Goal: Obtain resource: Obtain resource

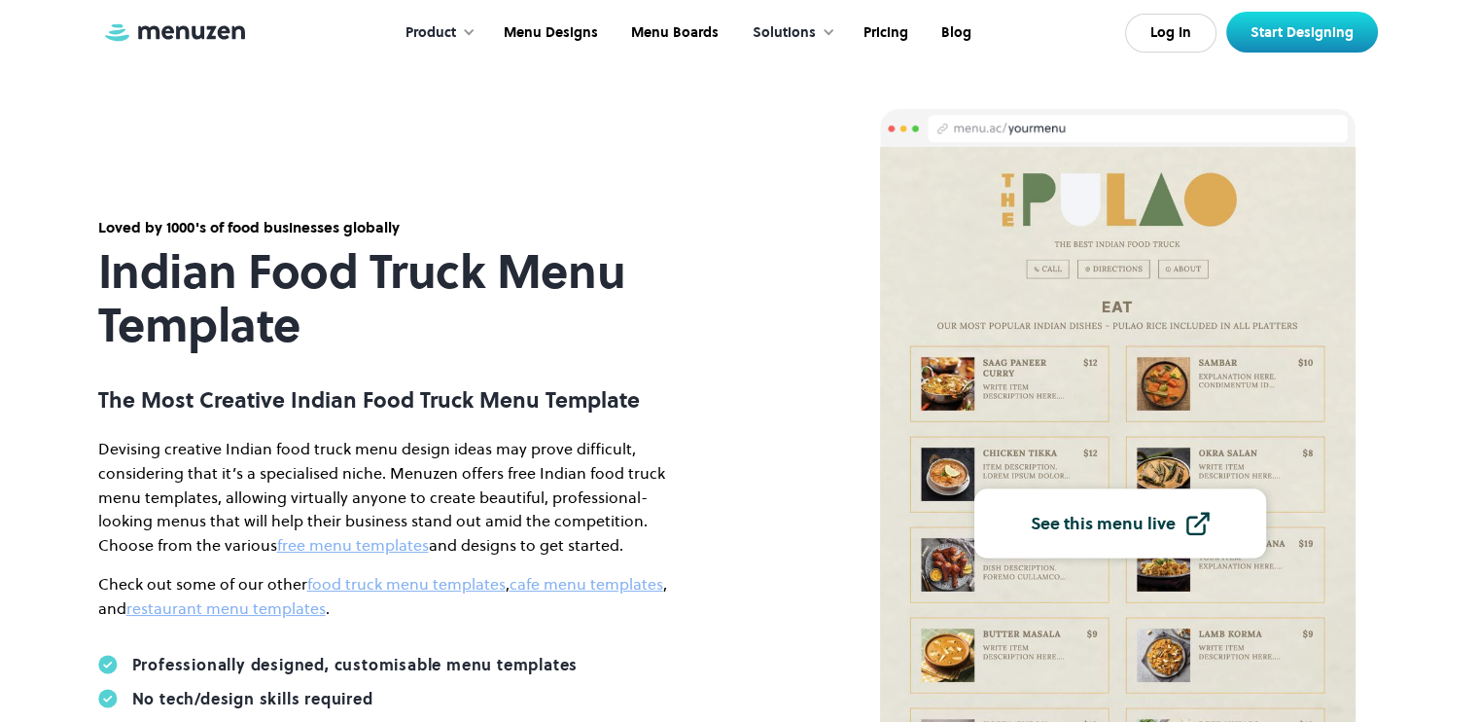
scroll to position [38, 0]
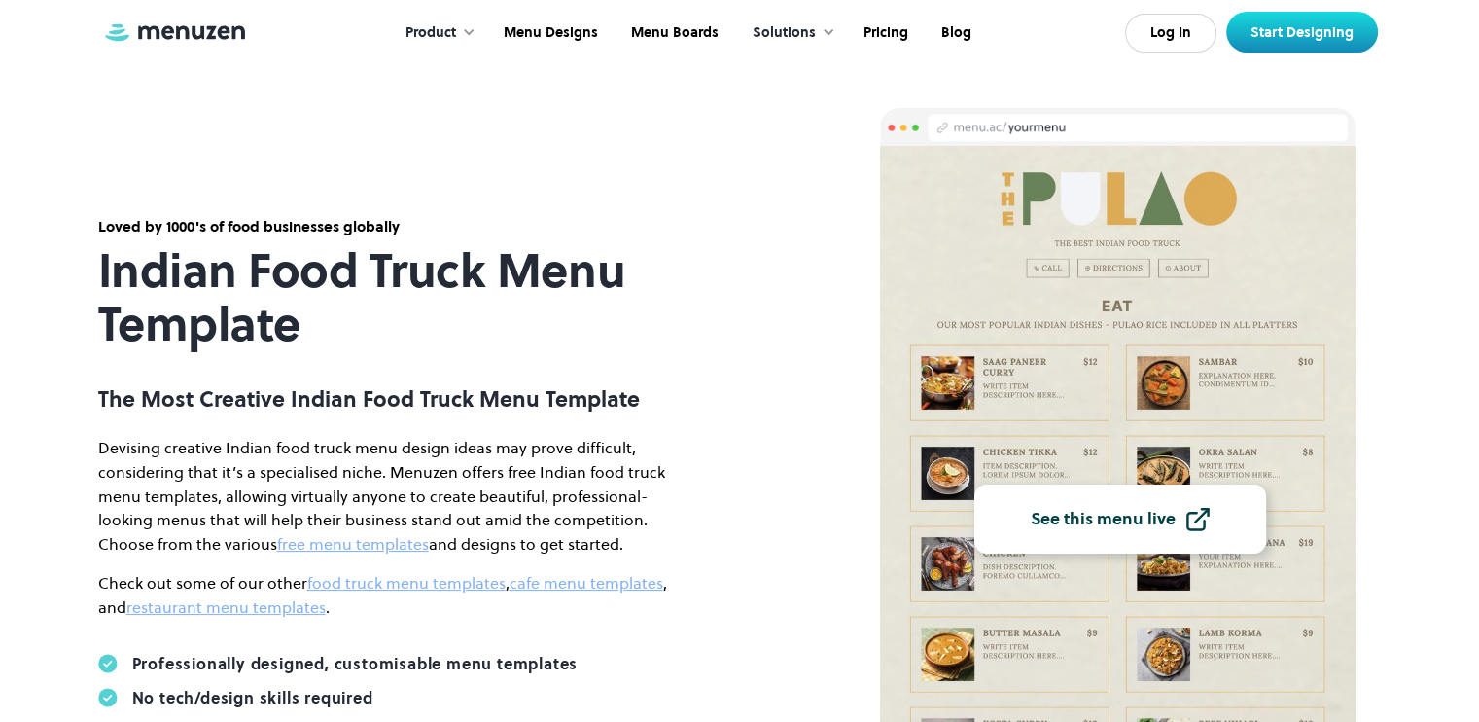
click at [1128, 532] on link "See this menu live" at bounding box center [1121, 518] width 292 height 69
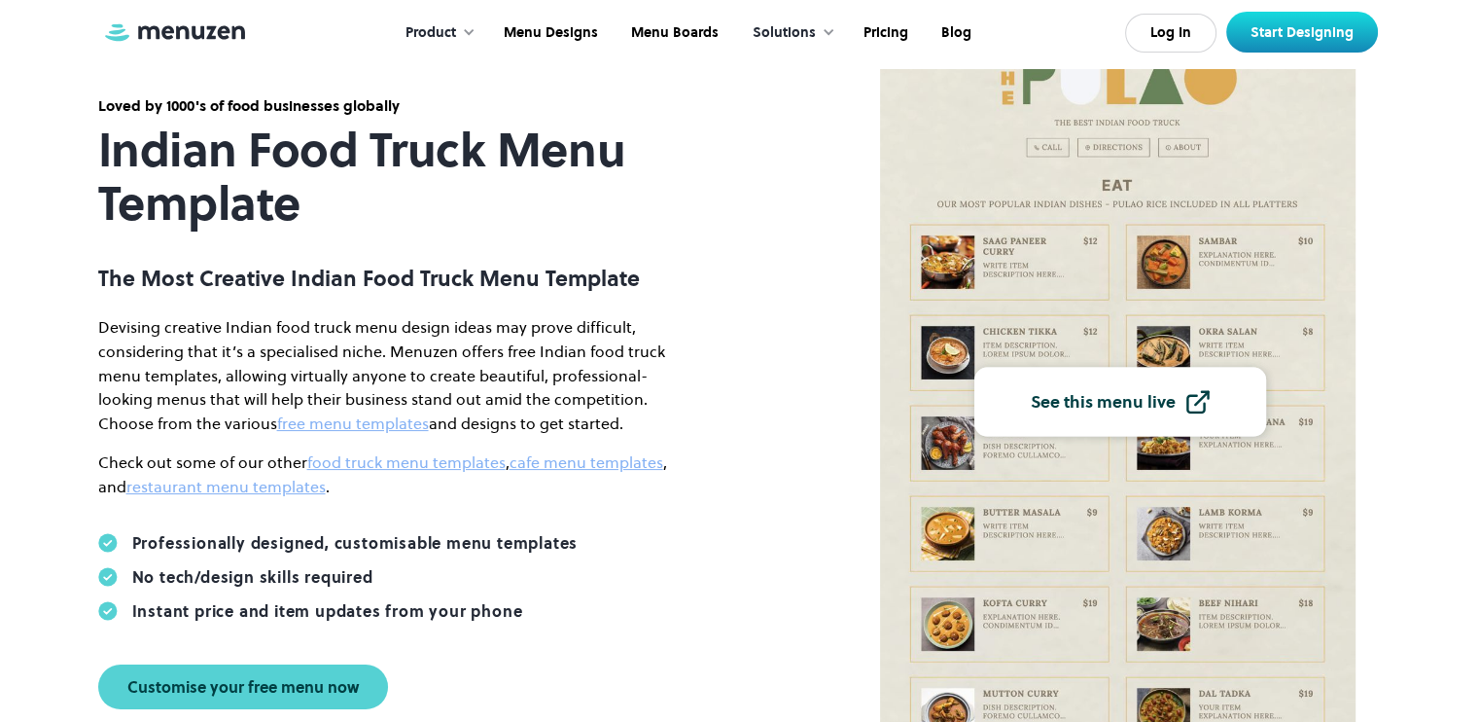
scroll to position [132, 0]
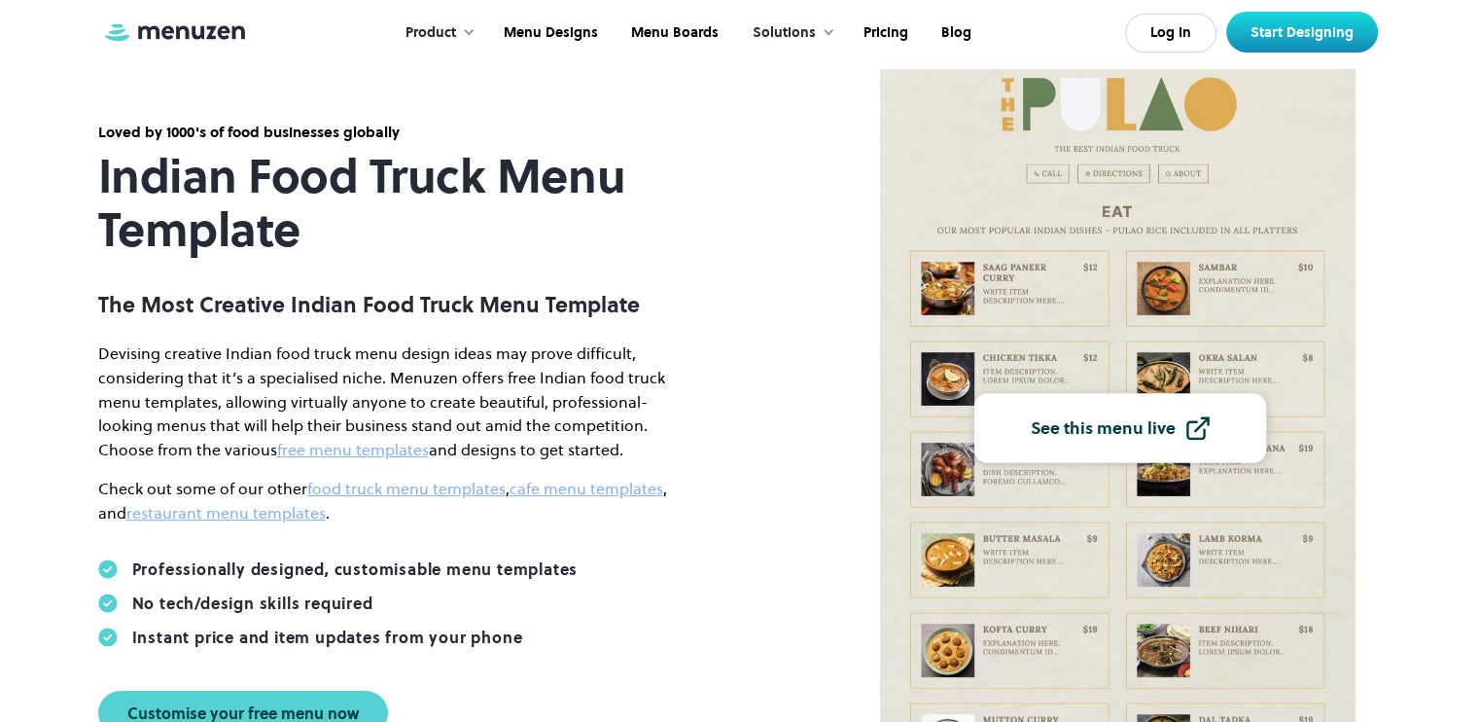
click at [1033, 338] on img at bounding box center [1118, 424] width 477 height 744
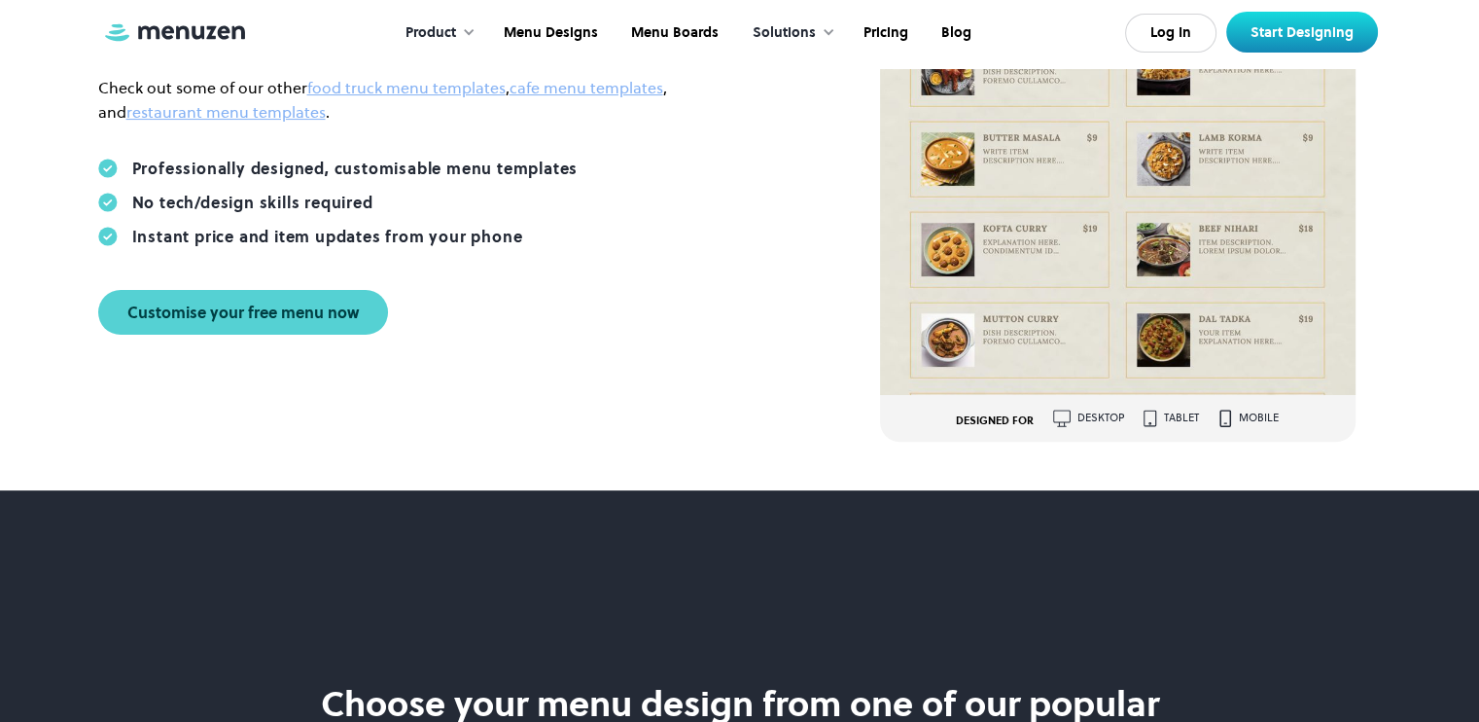
scroll to position [539, 0]
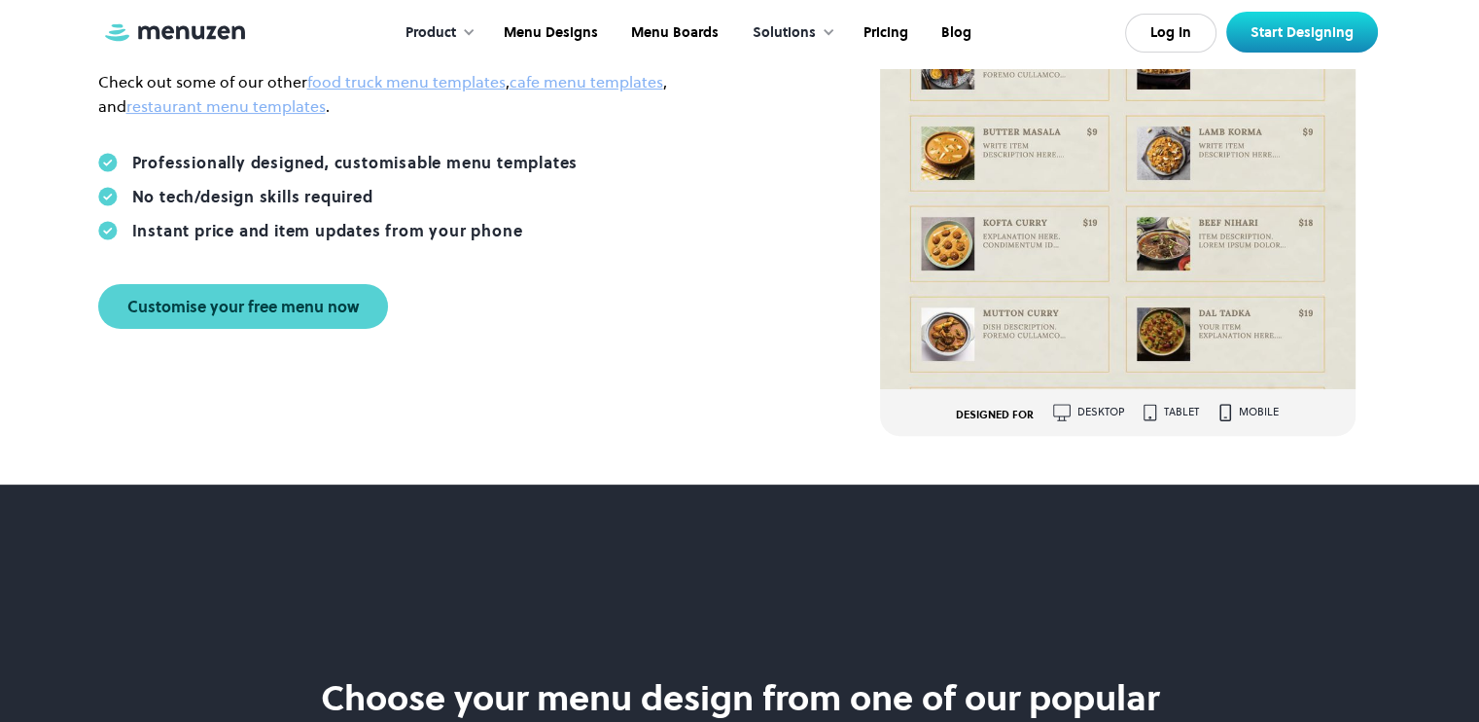
click at [1042, 409] on div "DESIGNED FOR desktop tablet mobile" at bounding box center [1118, 413] width 477 height 18
click at [1101, 331] on img at bounding box center [1118, 17] width 477 height 744
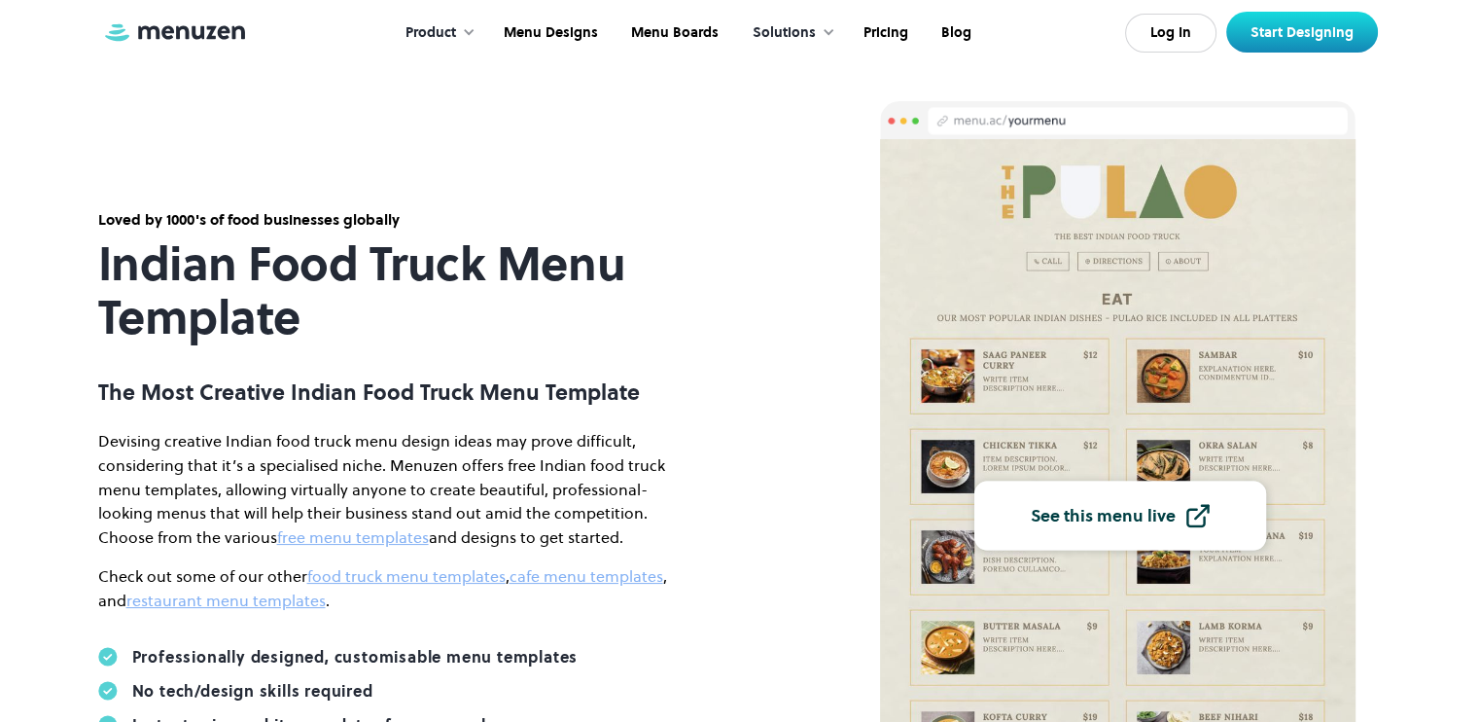
scroll to position [0, 0]
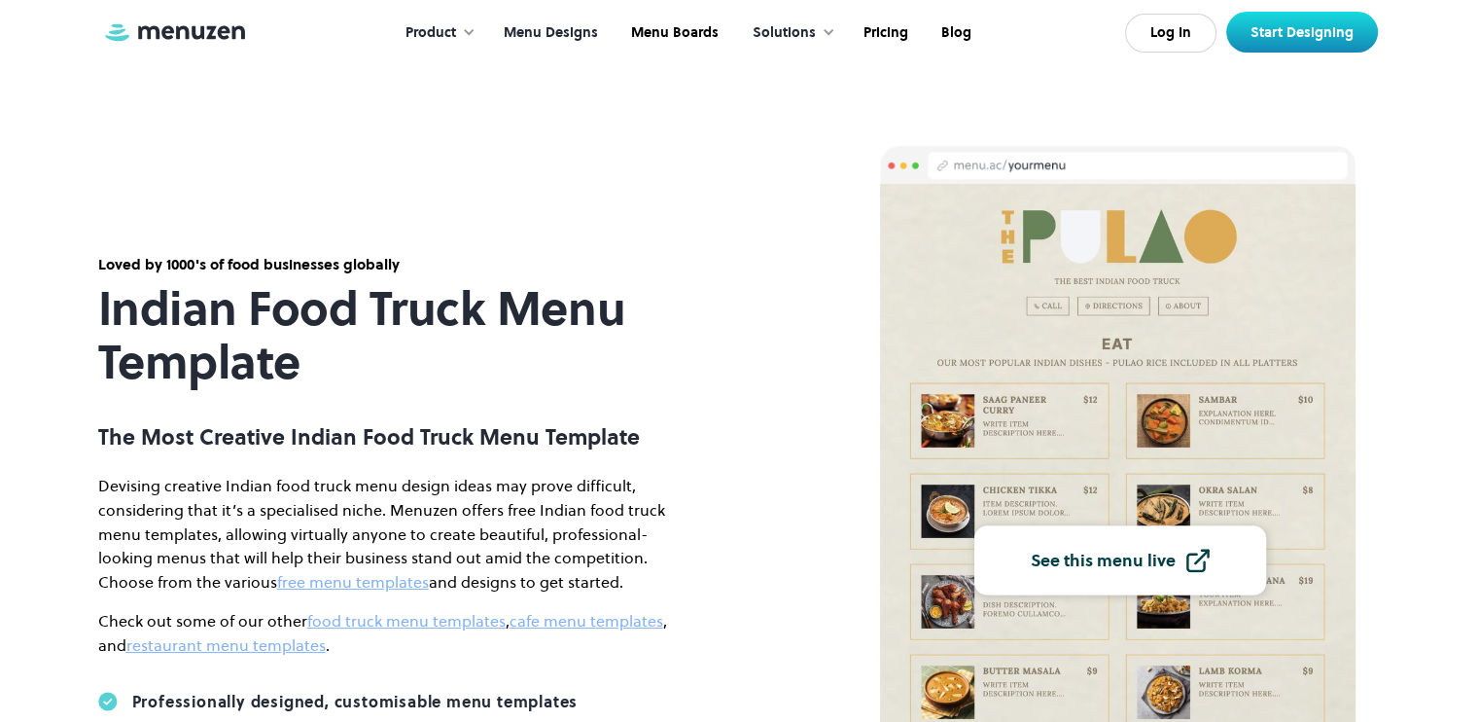
click at [573, 34] on link "Menu Designs" at bounding box center [548, 33] width 127 height 60
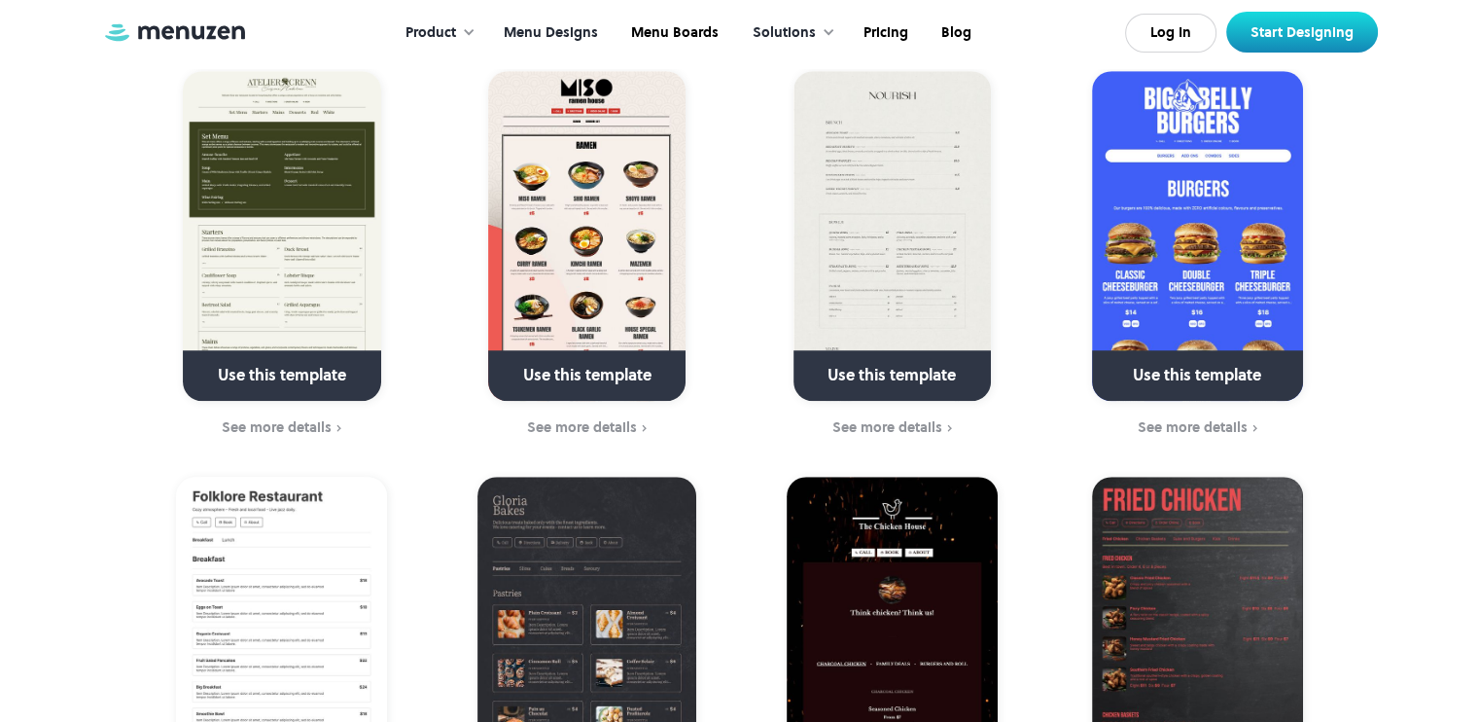
scroll to position [1372, 0]
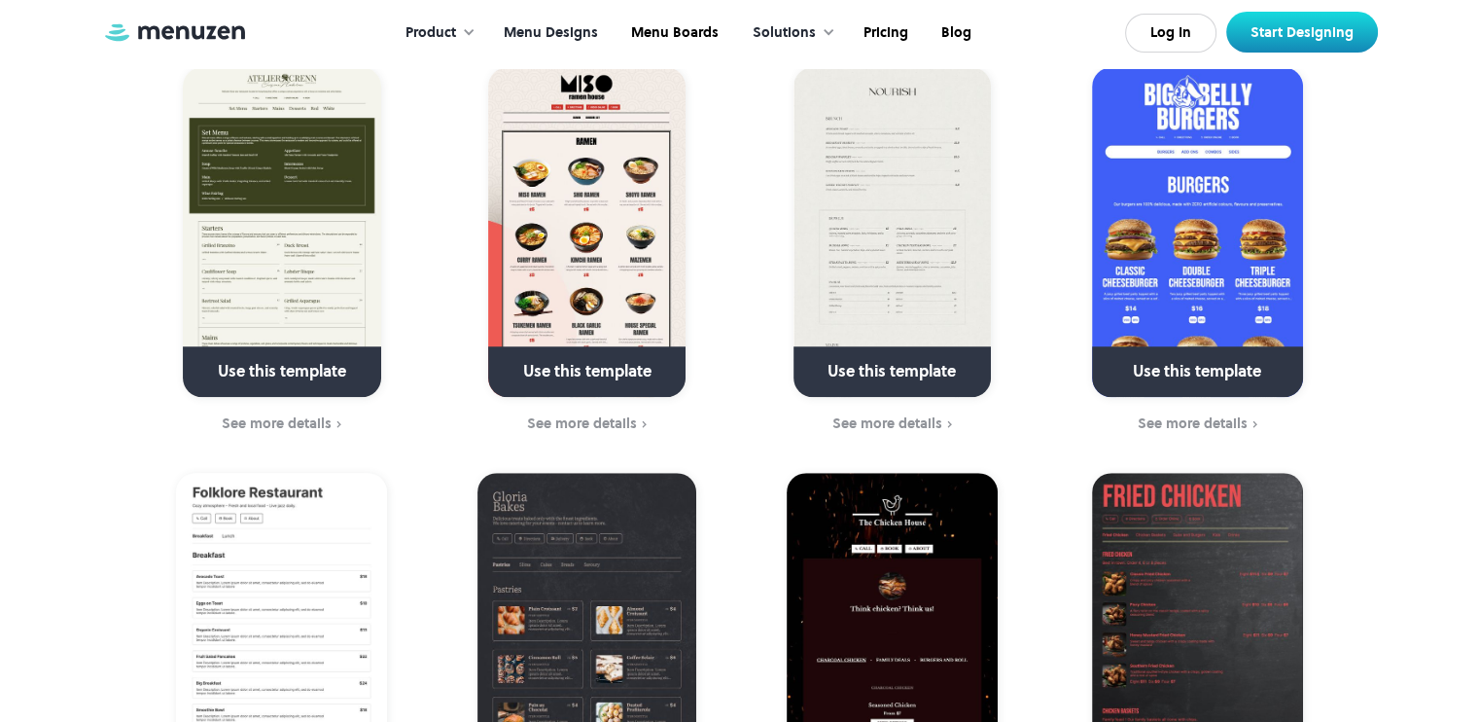
click at [636, 248] on img at bounding box center [586, 232] width 197 height 330
click at [609, 346] on div "Use this template" at bounding box center [586, 371] width 197 height 51
